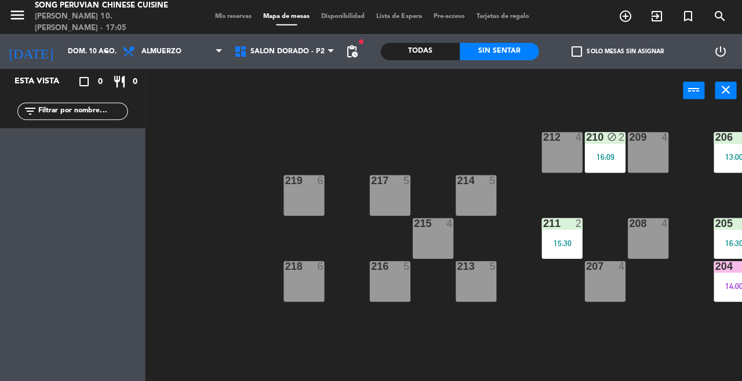
scroll to position [0, 105]
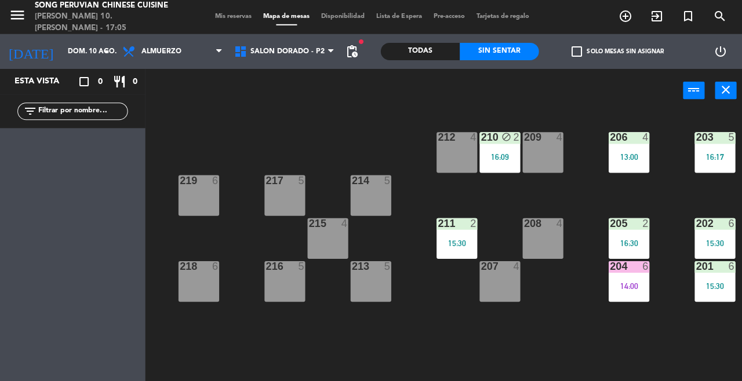
click at [714, 273] on div "201 6 15:30" at bounding box center [713, 281] width 41 height 41
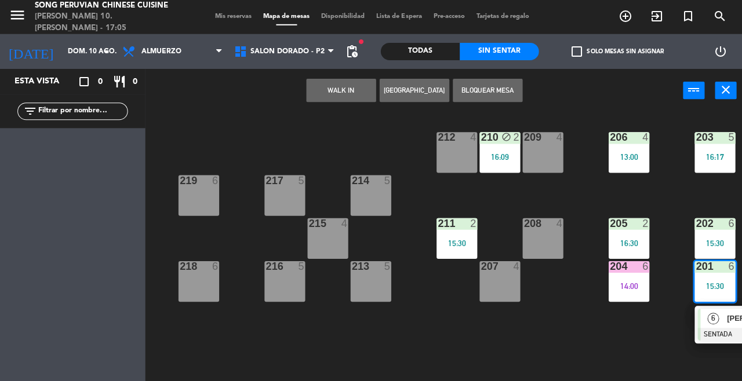
click at [715, 321] on span "6" at bounding box center [712, 319] width 12 height 12
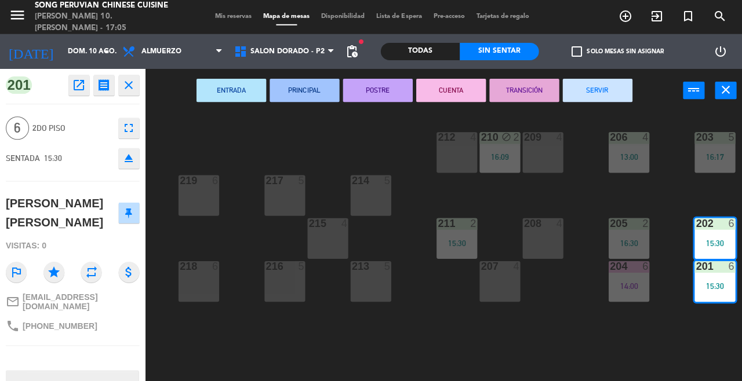
click at [451, 85] on button "CUENTA" at bounding box center [450, 90] width 70 height 23
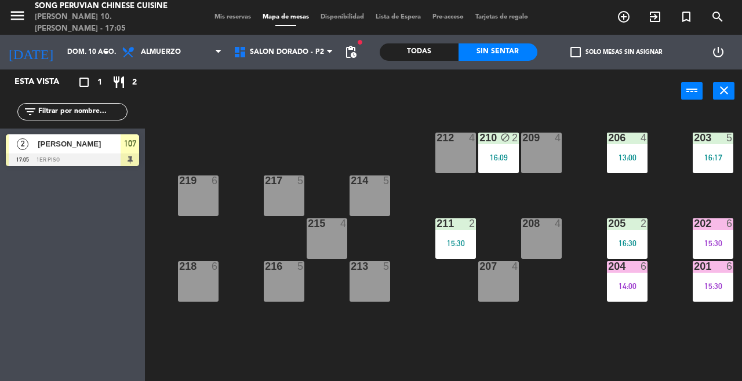
scroll to position [19, 0]
click at [719, 148] on div "203 5 16:17" at bounding box center [713, 153] width 41 height 41
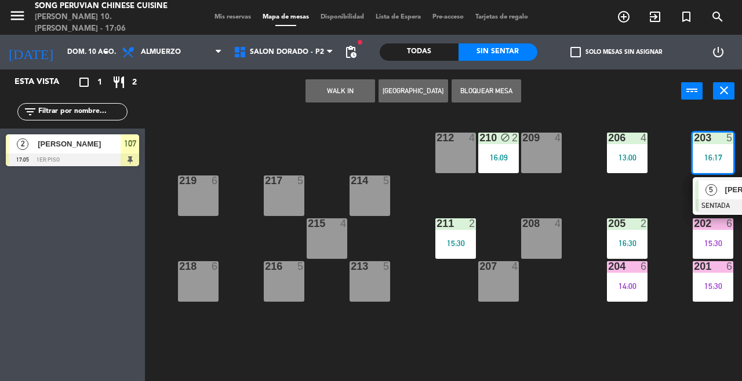
click at [718, 194] on div "5" at bounding box center [711, 189] width 25 height 19
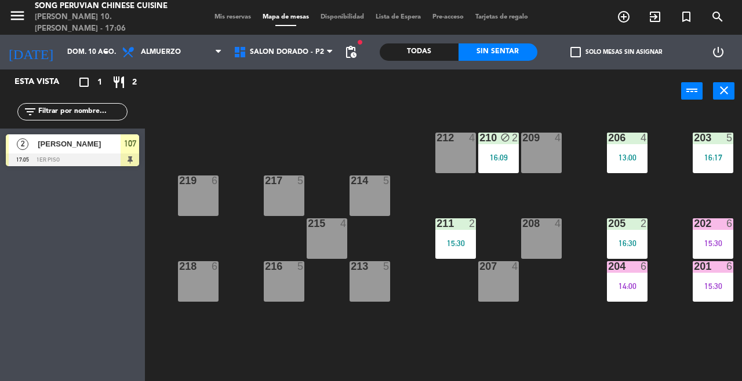
click at [487, 328] on div "203 5 16:17 206 4 13:00 210 block 2 16:09 212 4 209 4 214 5 217 5 219 6 202 6 1…" at bounding box center [447, 246] width 590 height 268
click at [627, 158] on div "13:00" at bounding box center [627, 158] width 41 height 8
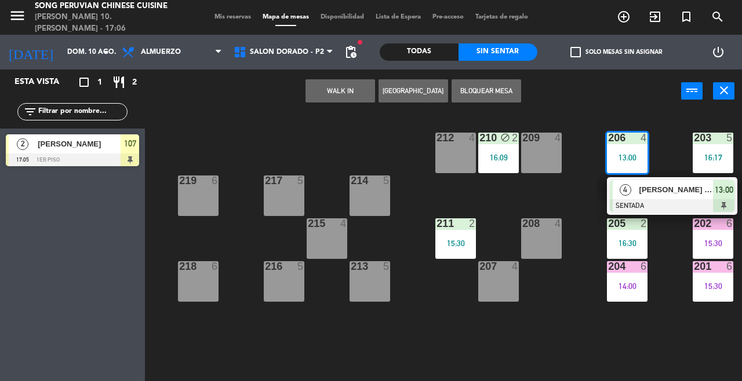
click at [661, 195] on span "[PERSON_NAME] [PERSON_NAME]" at bounding box center [676, 190] width 74 height 12
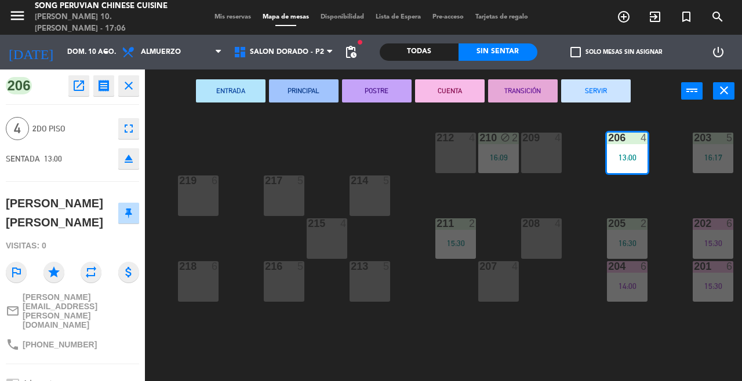
click at [455, 90] on button "CUENTA" at bounding box center [450, 90] width 70 height 23
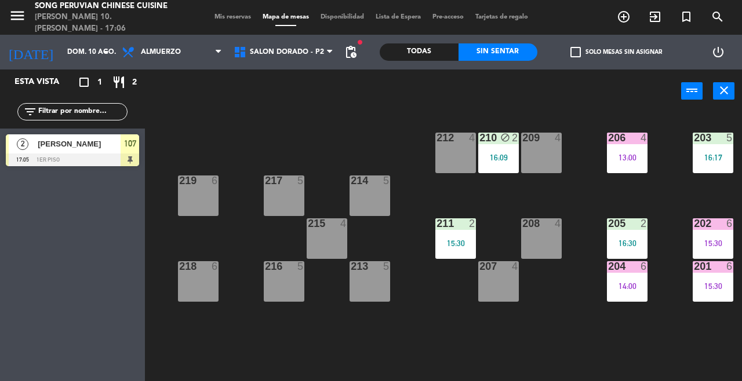
click at [627, 160] on div "13:00" at bounding box center [627, 158] width 41 height 8
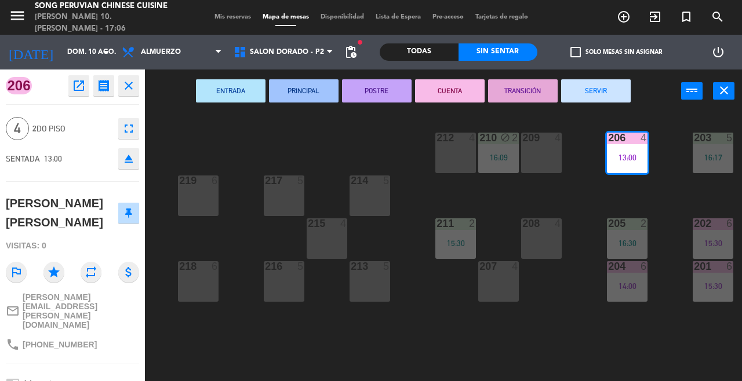
click at [592, 96] on button "SERVIR" at bounding box center [596, 90] width 70 height 23
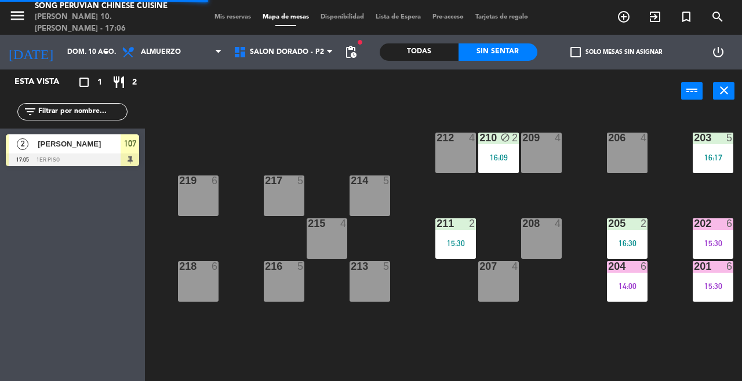
click at [558, 337] on div "203 5 16:17 206 4 210 block 2 16:09 212 4 209 4 214 5 217 5 219 6 202 6 15:30 2…" at bounding box center [447, 246] width 590 height 268
click at [558, 325] on div "203 5 16:17 206 4 210 block 2 16:09 212 4 209 4 214 5 217 5 219 6 202 6 15:30 2…" at bounding box center [447, 246] width 590 height 268
click at [445, 241] on div "15:30" at bounding box center [455, 243] width 41 height 8
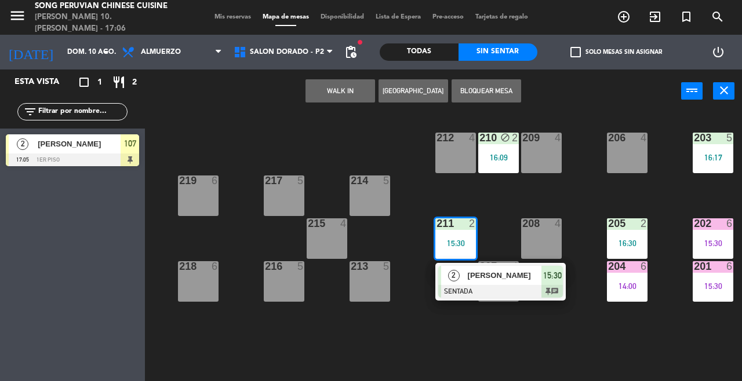
click at [569, 344] on div "203 5 16:17 206 4 210 block 2 16:09 212 4 209 4 214 5 217 5 219 6 202 6 15:30 2…" at bounding box center [447, 246] width 590 height 268
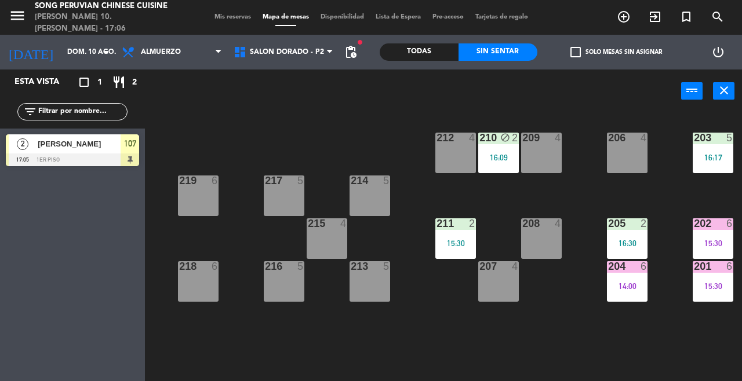
click at [522, 328] on div "203 5 16:17 206 4 210 block 2 16:09 212 4 209 4 214 5 217 5 219 6 202 6 15:30 2…" at bounding box center [447, 246] width 590 height 268
click at [474, 337] on div "203 5 16:17 206 4 210 block 2 16:09 212 4 209 4 214 5 217 5 219 6 202 6 15:30 2…" at bounding box center [447, 246] width 590 height 268
click at [453, 226] on div at bounding box center [455, 224] width 19 height 10
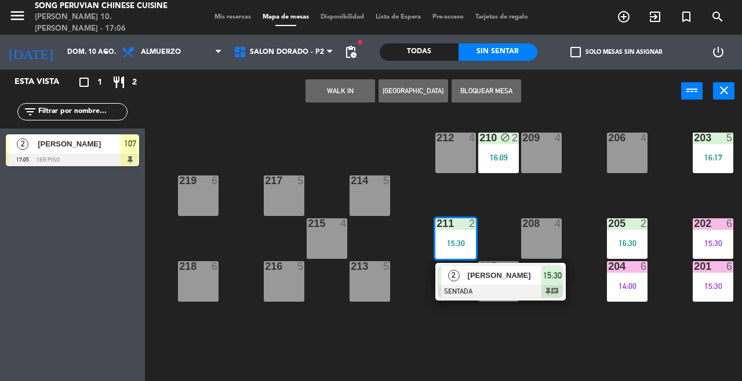
click at [564, 346] on div "203 5 16:17 206 4 210 block 2 16:09 212 4 209 4 214 5 217 5 219 6 202 6 15:30 2…" at bounding box center [447, 246] width 590 height 268
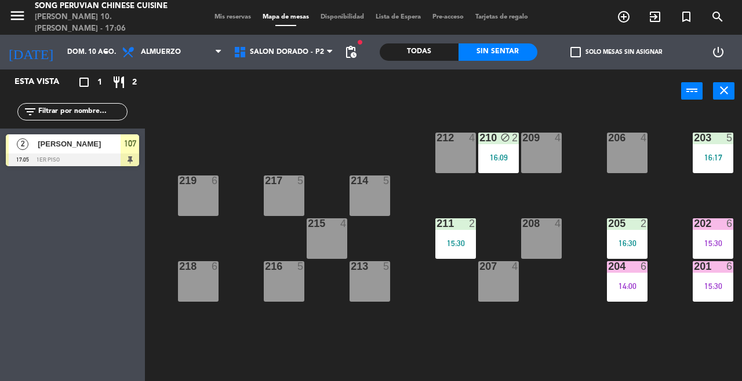
click at [398, 347] on div "203 5 16:17 206 4 210 block 2 16:09 212 4 209 4 214 5 217 5 219 6 202 6 15:30 2…" at bounding box center [447, 246] width 590 height 268
click at [388, 335] on div "203 5 16:17 206 4 210 block 2 16:09 212 4 209 4 214 5 217 5 219 6 202 6 15:30 2…" at bounding box center [447, 246] width 590 height 268
click at [459, 227] on div at bounding box center [455, 224] width 19 height 10
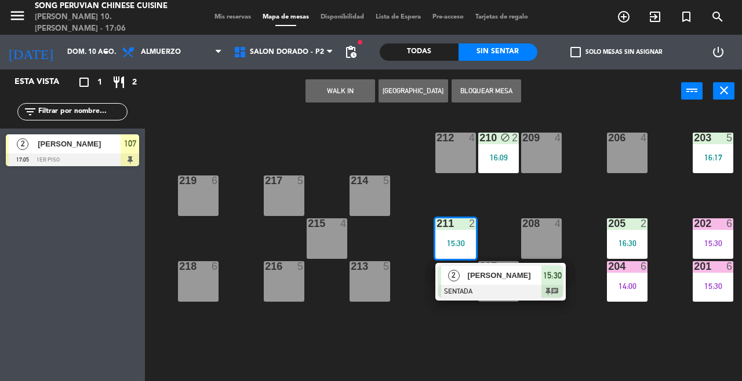
click at [536, 268] on div "[PERSON_NAME]" at bounding box center [504, 275] width 75 height 19
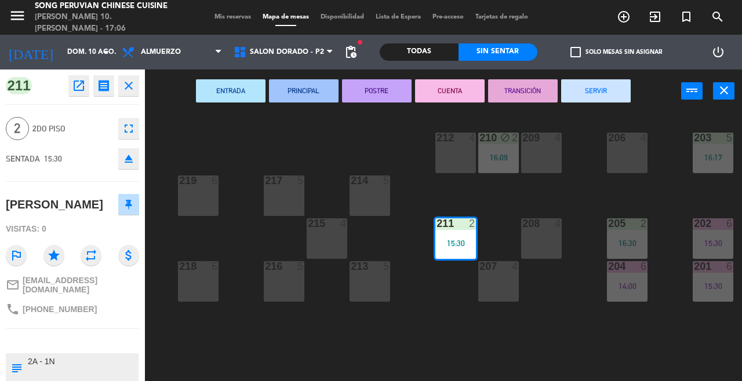
click at [447, 85] on button "CUENTA" at bounding box center [450, 90] width 70 height 23
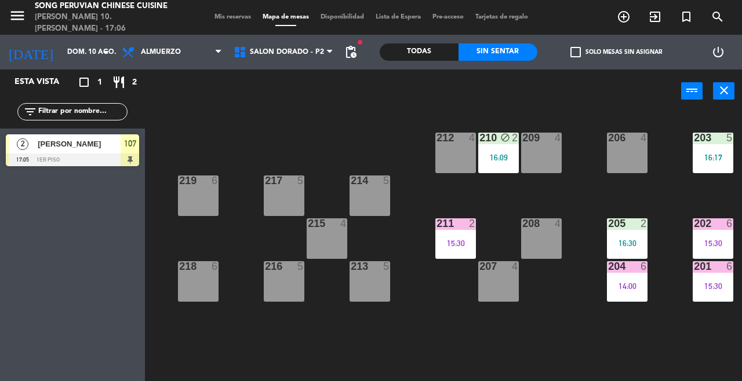
click at [450, 221] on div at bounding box center [455, 224] width 19 height 10
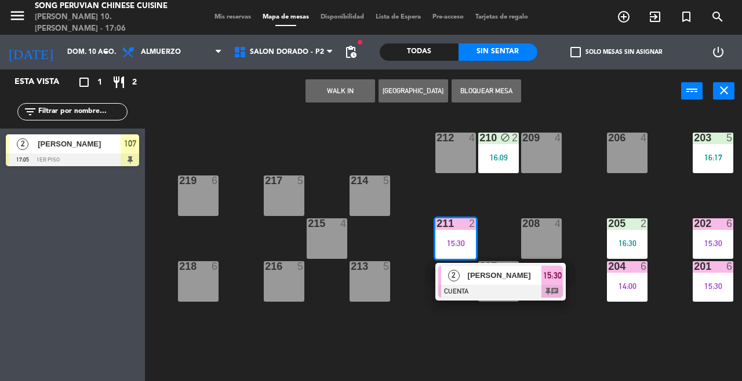
click at [496, 272] on span "[PERSON_NAME]" at bounding box center [505, 276] width 74 height 12
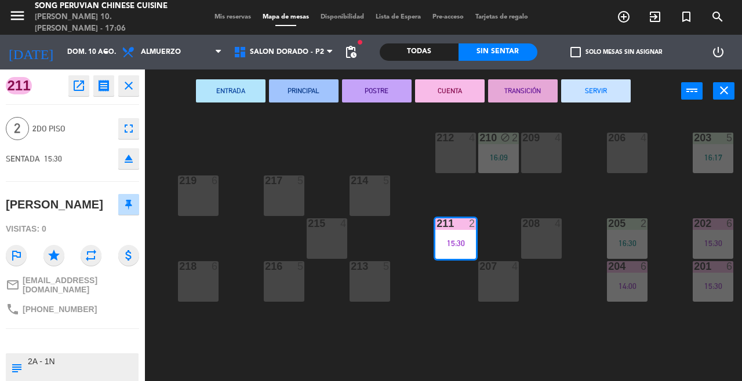
click at [601, 96] on button "SERVIR" at bounding box center [596, 90] width 70 height 23
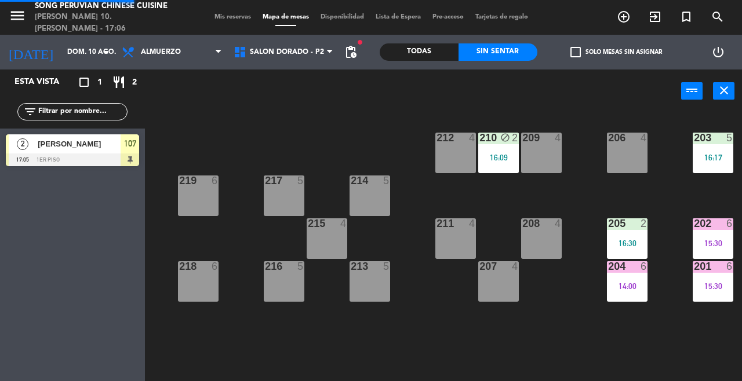
click at [533, 337] on div "203 5 16:17 206 4 210 block 2 16:09 212 4 209 4 214 5 217 5 219 6 202 6 15:30 2…" at bounding box center [447, 246] width 590 height 268
